Goal: Task Accomplishment & Management: Manage account settings

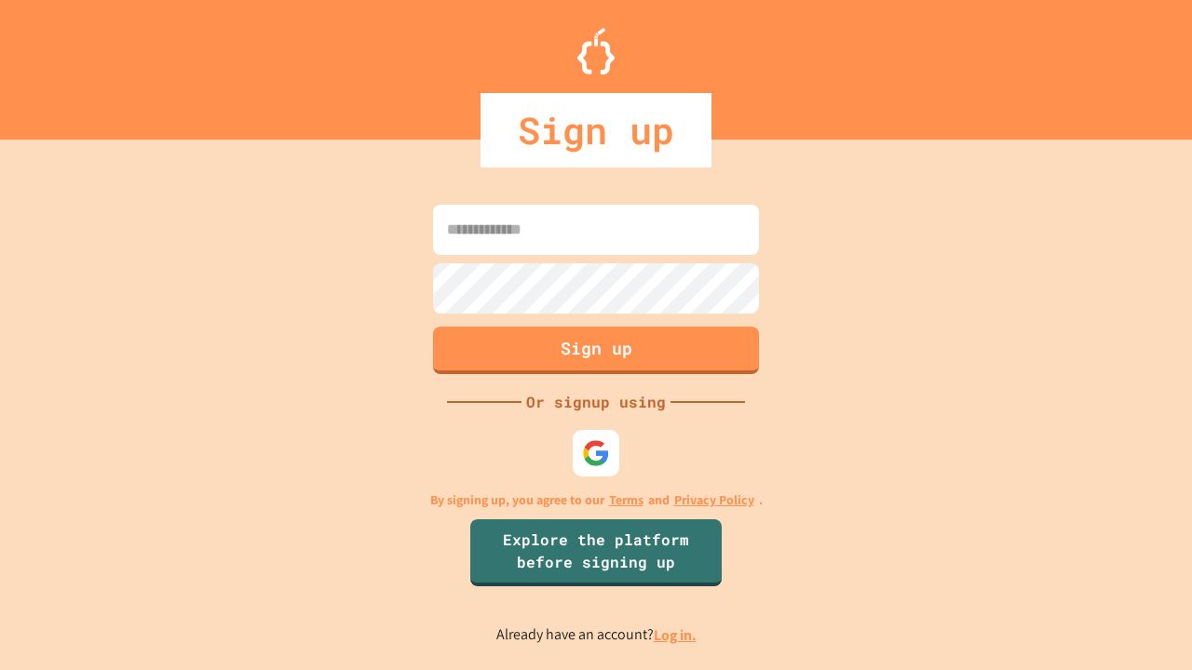
click at [676, 635] on link "Log in." at bounding box center [675, 636] width 43 height 20
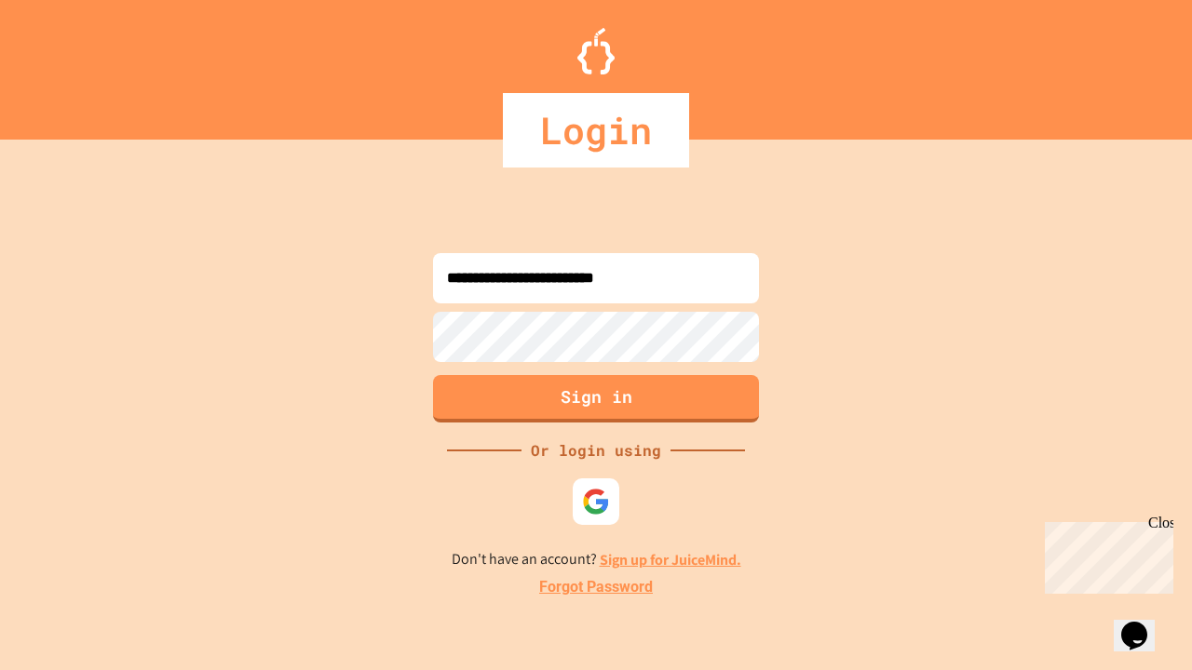
type input "**********"
